Goal: Find specific page/section: Find specific page/section

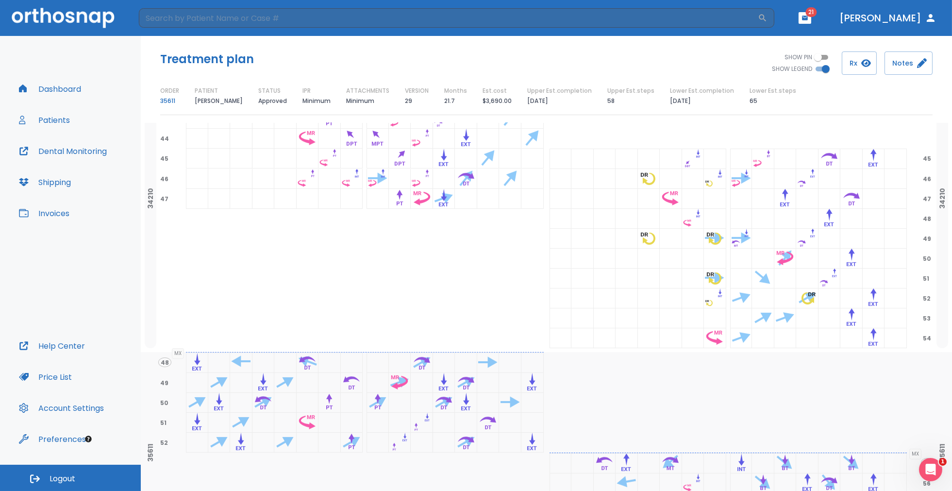
scroll to position [1238, 0]
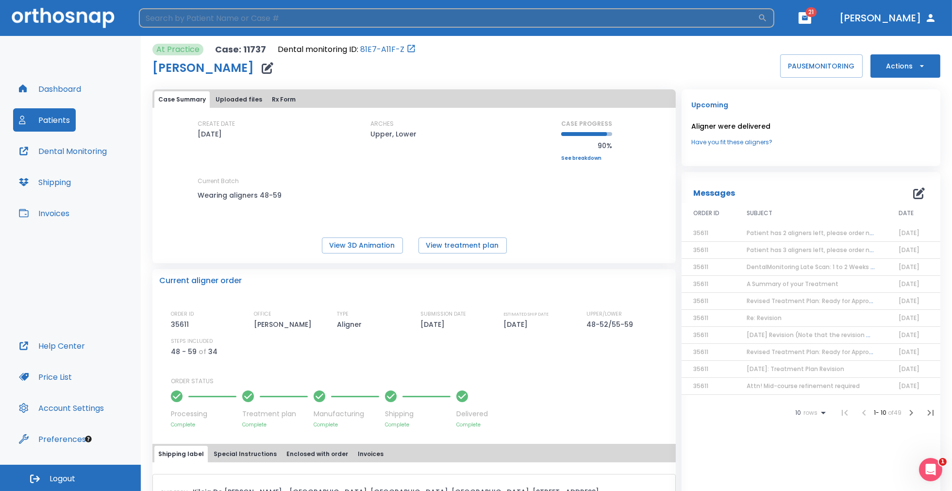
click at [172, 19] on input "search" at bounding box center [448, 17] width 619 height 19
type input "west"
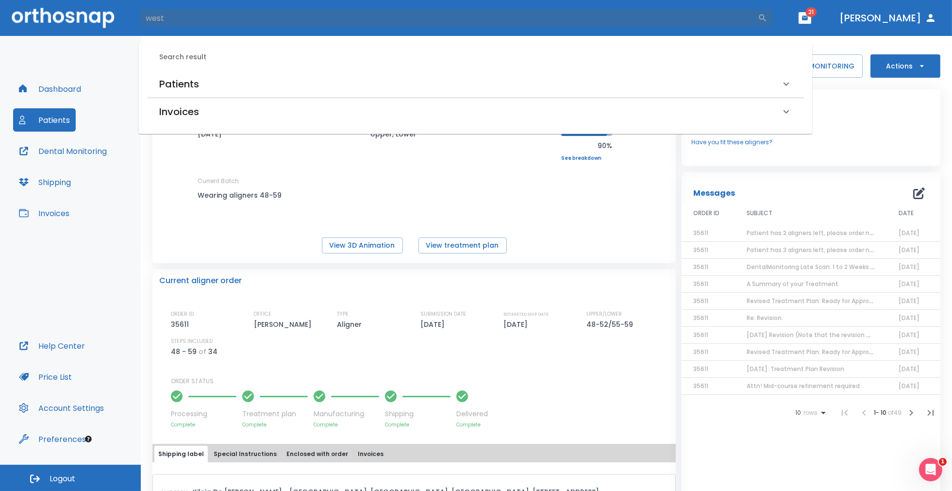
click at [172, 85] on h6 "Patients" at bounding box center [179, 84] width 40 height 16
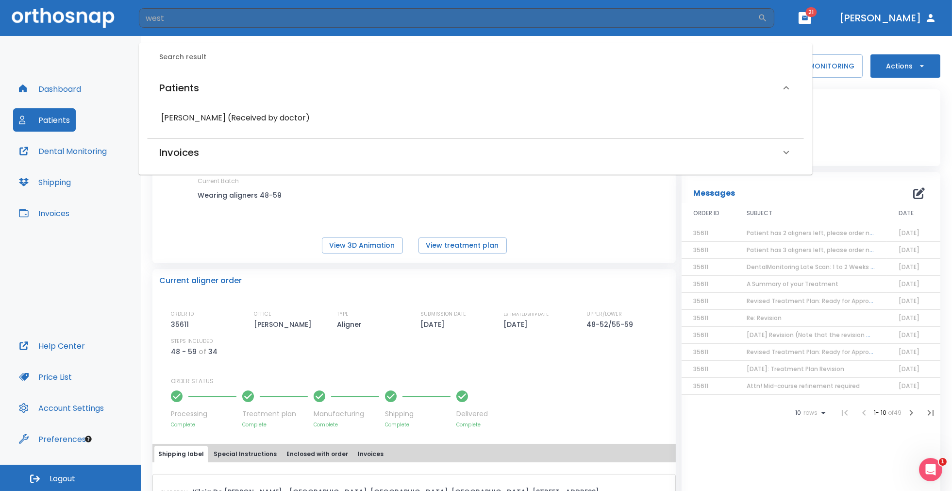
click at [200, 112] on div "[PERSON_NAME] (Received by doctor)" at bounding box center [475, 117] width 641 height 17
click at [210, 117] on h6 "[PERSON_NAME] (Received by doctor)" at bounding box center [475, 118] width 629 height 14
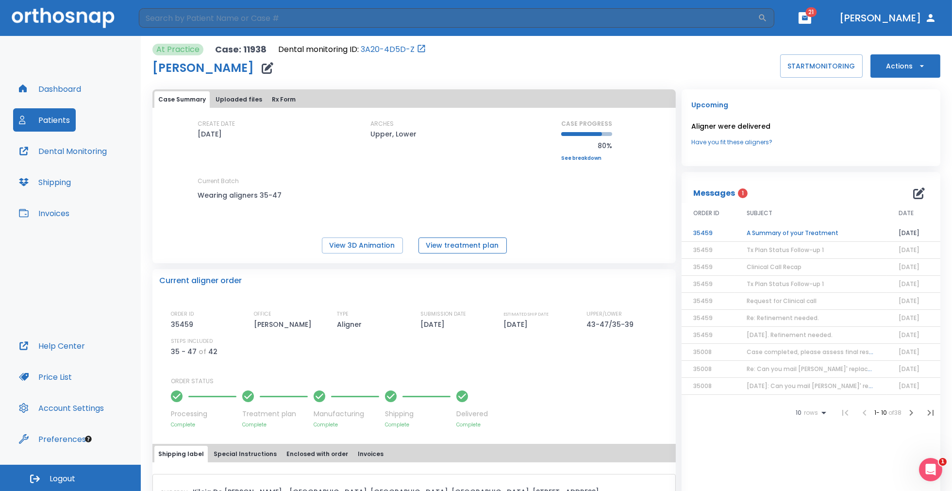
click at [444, 247] on button "View treatment plan" at bounding box center [462, 245] width 88 height 16
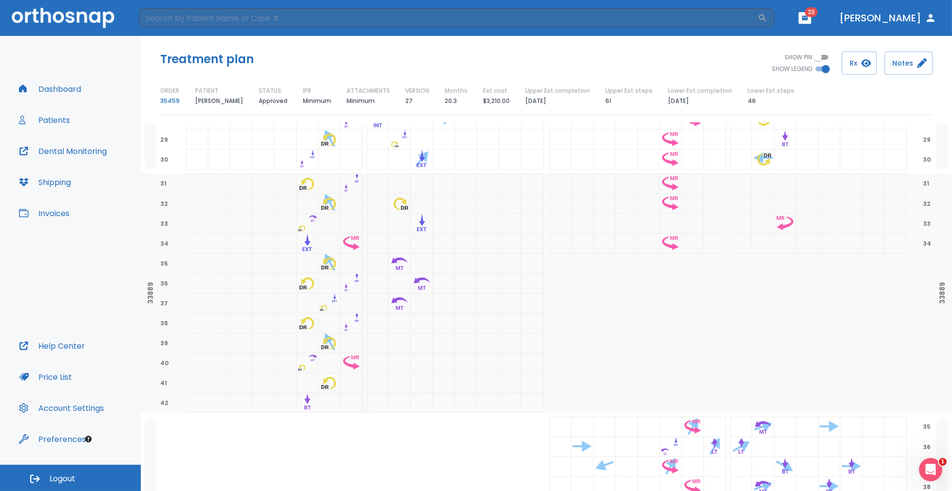
scroll to position [876, 0]
